Goal: Information Seeking & Learning: Understand process/instructions

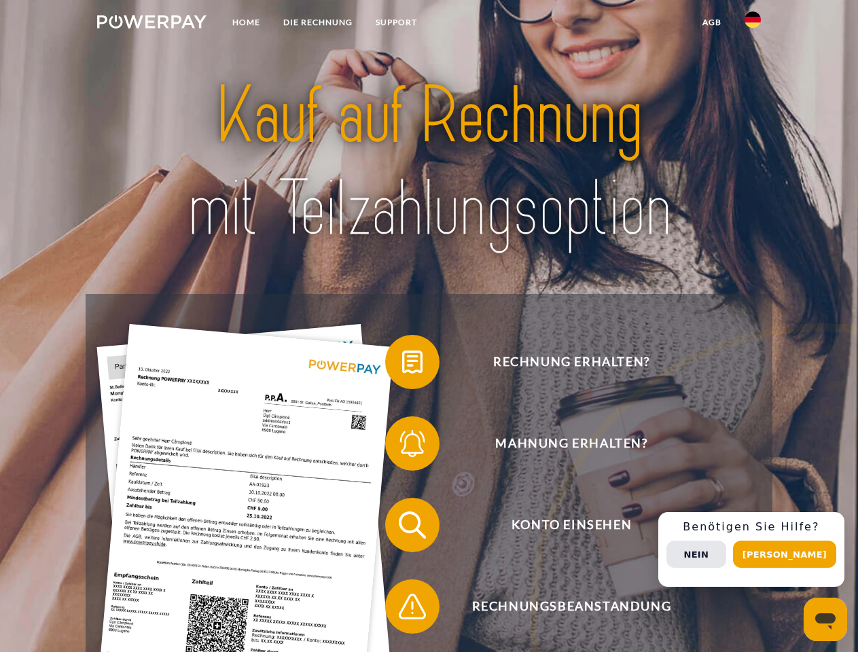
click at [151, 24] on img at bounding box center [151, 22] width 109 height 14
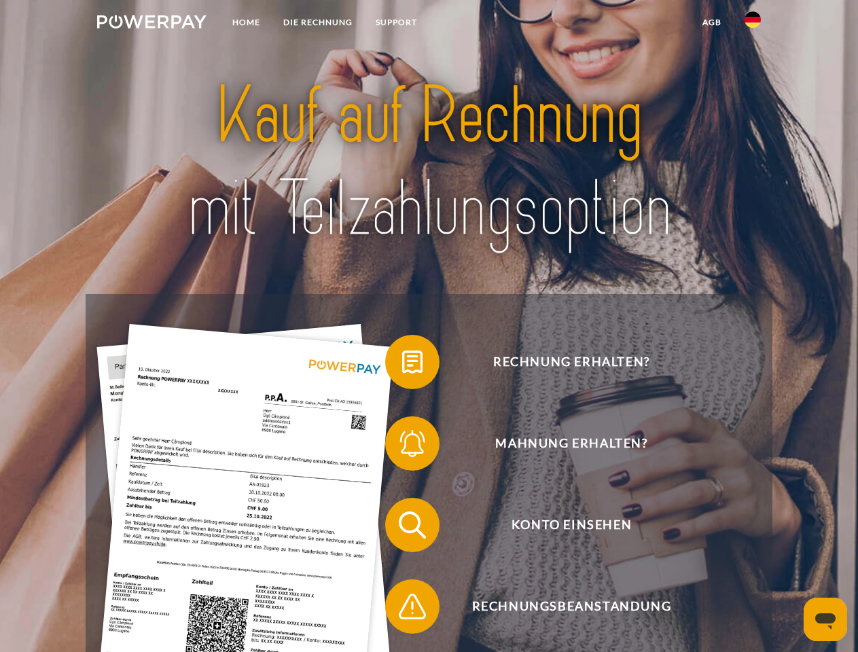
click at [752, 24] on img at bounding box center [752, 20] width 16 height 16
click at [711, 22] on link "agb" at bounding box center [712, 22] width 42 height 24
click at [402, 365] on span at bounding box center [392, 362] width 68 height 68
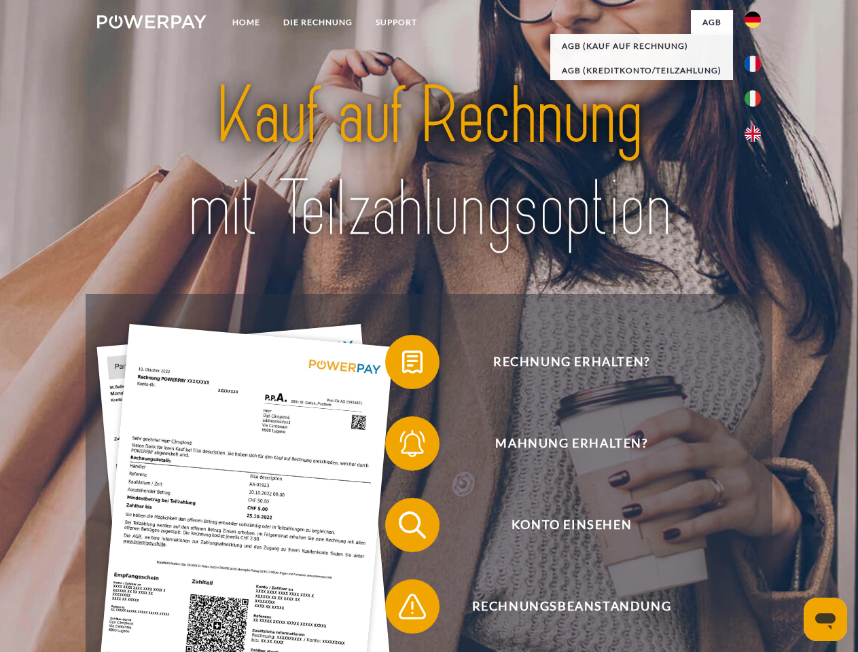
click at [402, 446] on span at bounding box center [392, 443] width 68 height 68
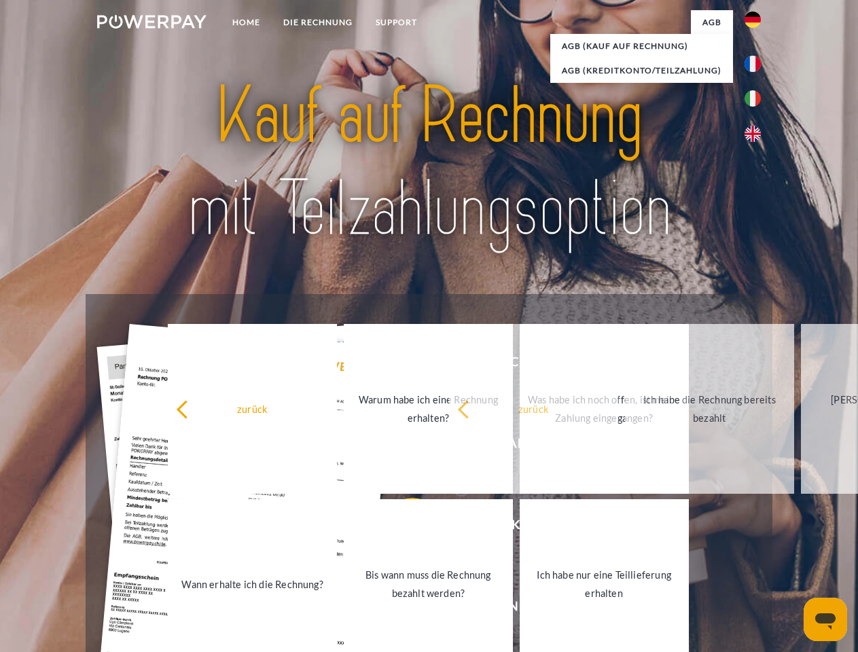
click at [402, 528] on link "Bis wann muss die Rechnung bezahlt werden?" at bounding box center [428, 584] width 169 height 170
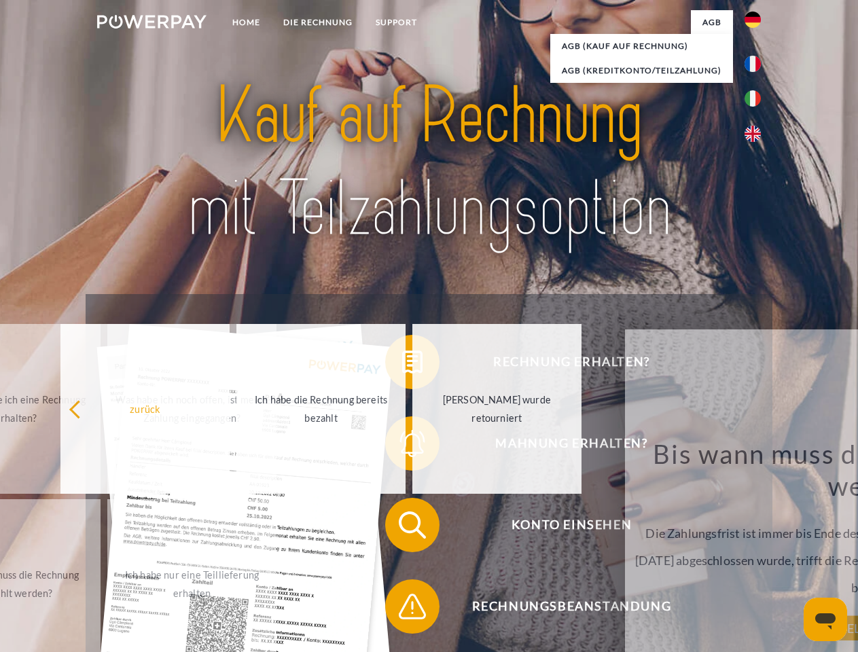
click at [402, 609] on span at bounding box center [392, 606] width 68 height 68
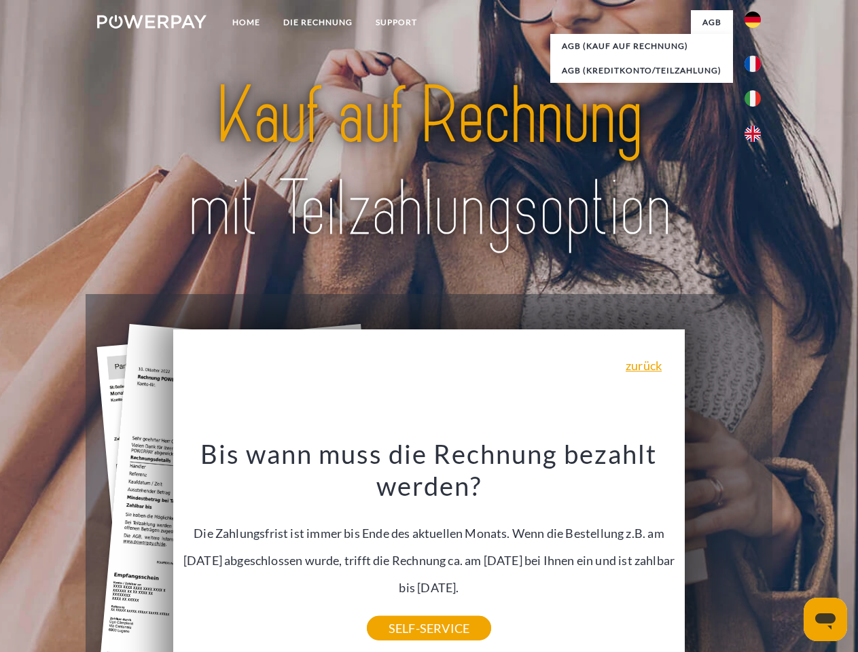
click at [756, 549] on div "Rechnung erhalten? Mahnung erhalten? Konto einsehen" at bounding box center [429, 565] width 686 height 543
click at [723, 552] on span "Konto einsehen" at bounding box center [571, 525] width 333 height 54
click at [789, 554] on header "Home DIE RECHNUNG SUPPORT" at bounding box center [429, 469] width 858 height 938
